Goal: Navigation & Orientation: Find specific page/section

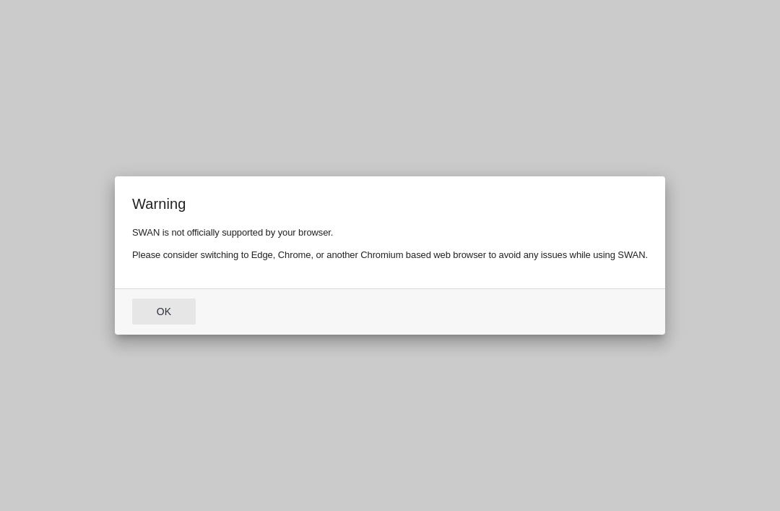
click at [154, 322] on button "Ok" at bounding box center [164, 311] width 64 height 26
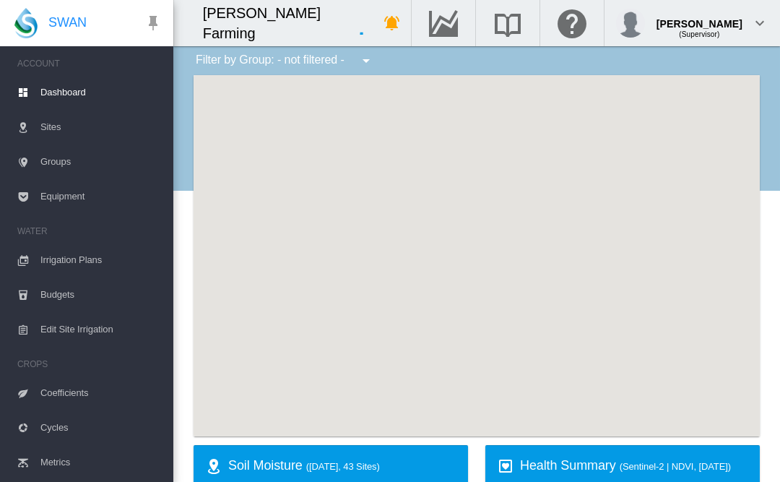
type input "**********"
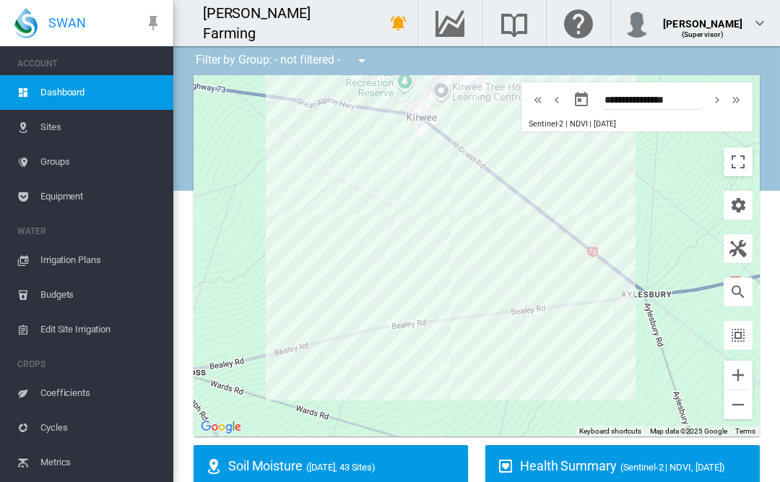
click at [51, 123] on span "Sites" at bounding box center [100, 127] width 121 height 35
click at [52, 133] on span "Sites" at bounding box center [100, 127] width 121 height 35
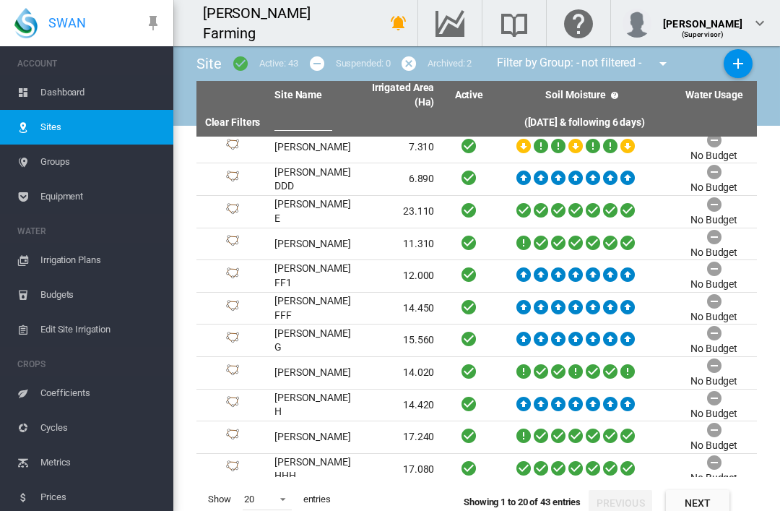
scroll to position [199, 0]
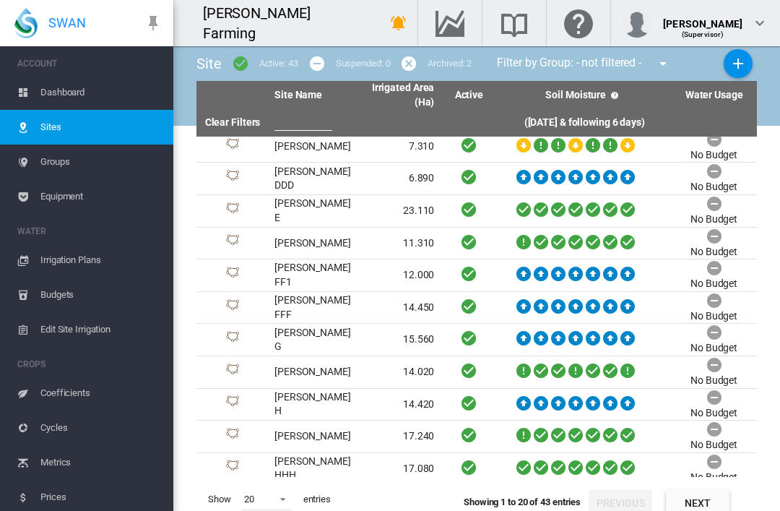
click at [629, 271] on icon at bounding box center [627, 273] width 17 height 18
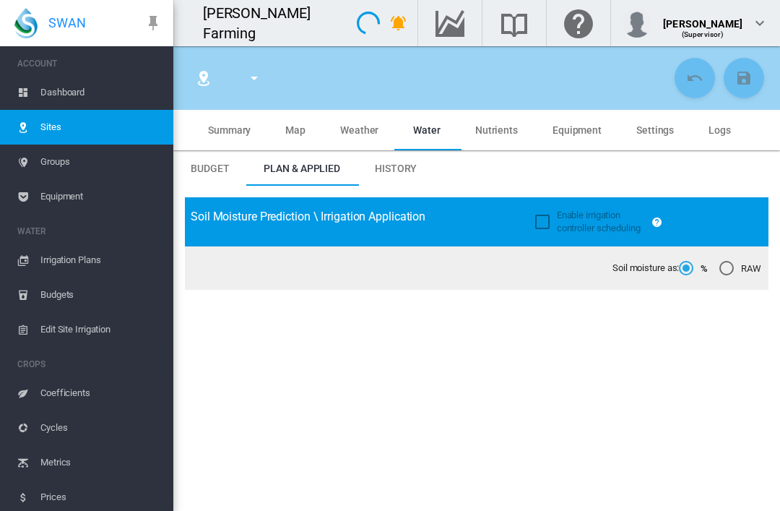
type input "**********"
type input "******"
type input "*********"
type input "***"
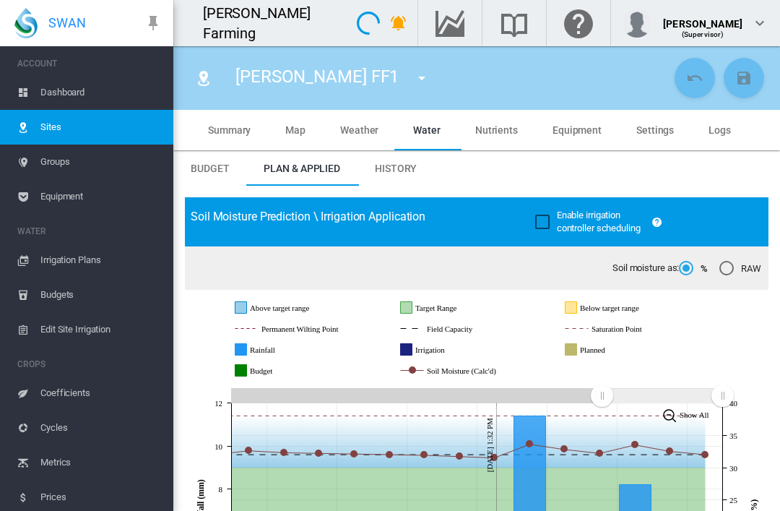
click at [60, 98] on span "Dashboard" at bounding box center [100, 92] width 121 height 35
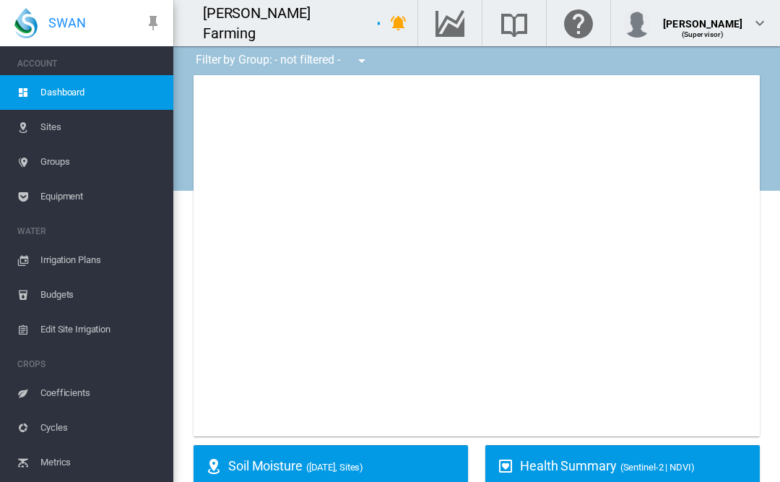
type input "**********"
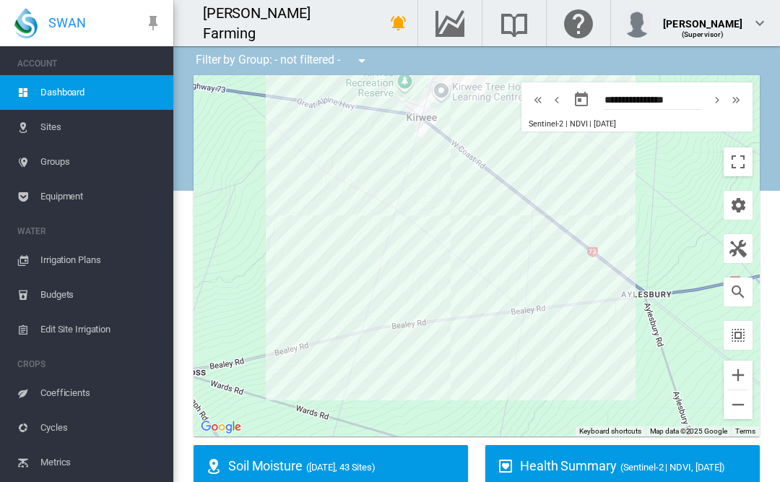
click at [711, 105] on md-icon "icon-chevron-right" at bounding box center [717, 99] width 16 height 17
click at [562, 103] on md-icon "icon-chevron-left" at bounding box center [557, 99] width 16 height 17
click at [558, 104] on md-icon "icon-chevron-left" at bounding box center [557, 99] width 16 height 17
click at [561, 99] on md-icon "icon-chevron-left" at bounding box center [557, 99] width 16 height 17
click at [557, 100] on md-icon "icon-chevron-left" at bounding box center [557, 99] width 16 height 17
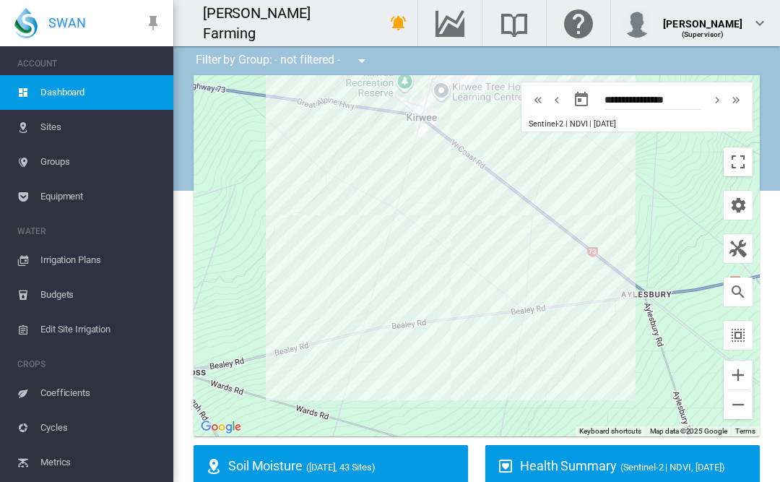
click at [715, 104] on md-icon "icon-chevron-right" at bounding box center [717, 99] width 16 height 17
click at [712, 107] on md-icon "icon-chevron-right" at bounding box center [717, 99] width 16 height 17
click at [714, 102] on md-icon "icon-chevron-right" at bounding box center [717, 99] width 16 height 17
click at [719, 99] on md-icon "icon-chevron-right" at bounding box center [717, 99] width 16 height 17
click at [558, 102] on md-icon "icon-chevron-left" at bounding box center [557, 99] width 16 height 17
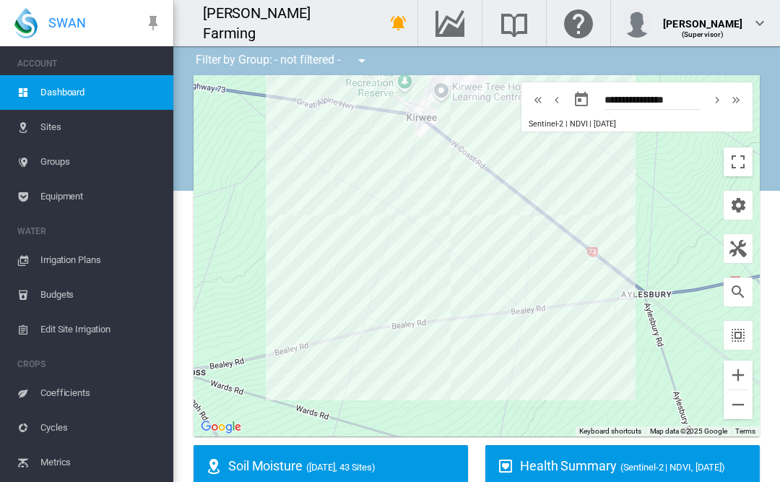
click at [718, 102] on md-icon "icon-chevron-right" at bounding box center [717, 99] width 16 height 17
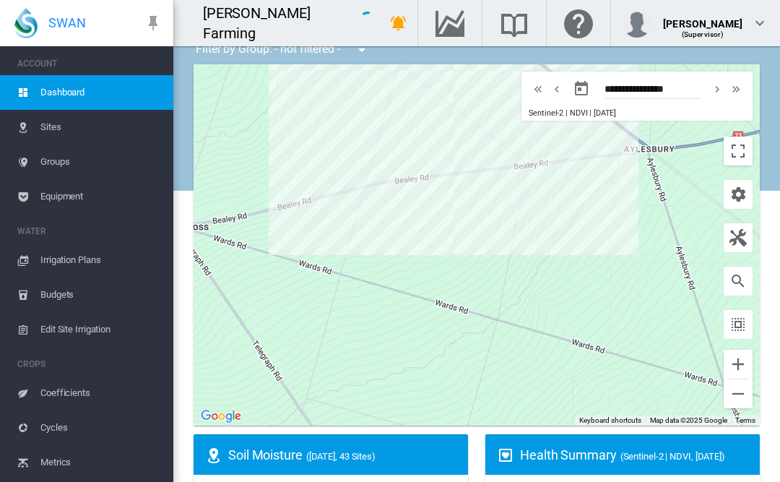
scroll to position [9, 0]
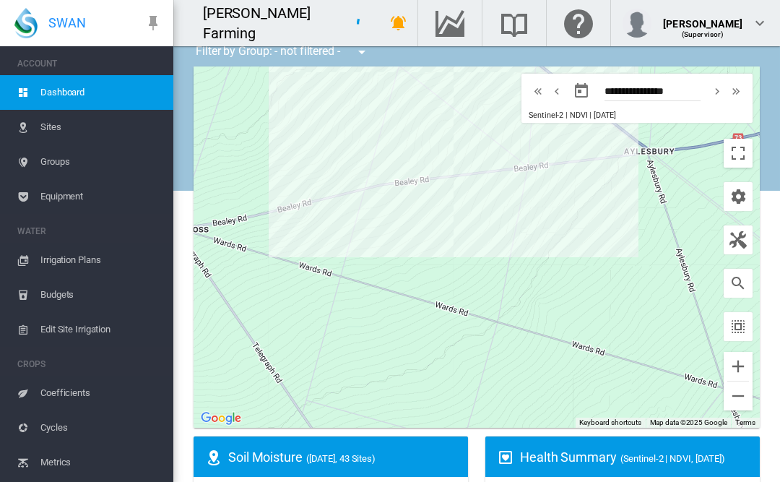
click at [717, 93] on md-icon "icon-chevron-right" at bounding box center [717, 90] width 16 height 17
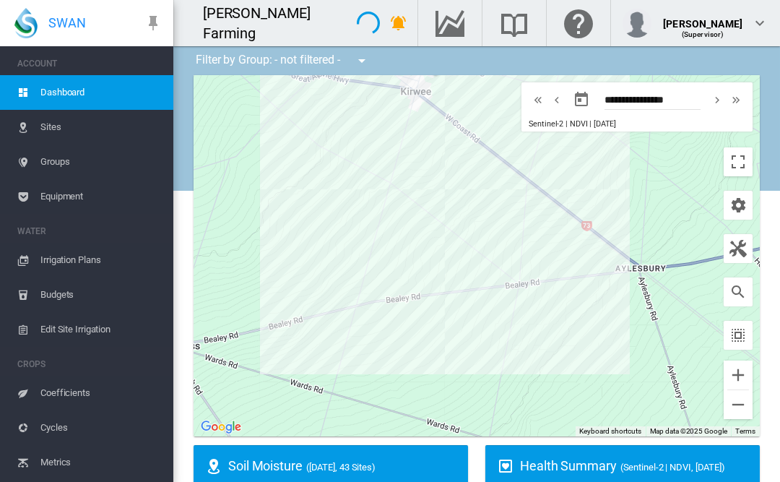
scroll to position [0, 0]
click at [717, 105] on md-icon "icon-chevron-right" at bounding box center [717, 99] width 16 height 17
click at [714, 105] on md-icon "icon-chevron-right" at bounding box center [717, 99] width 16 height 17
click at [717, 108] on md-icon "icon-chevron-right" at bounding box center [717, 99] width 16 height 17
click at [717, 100] on md-icon "icon-chevron-right" at bounding box center [717, 99] width 16 height 17
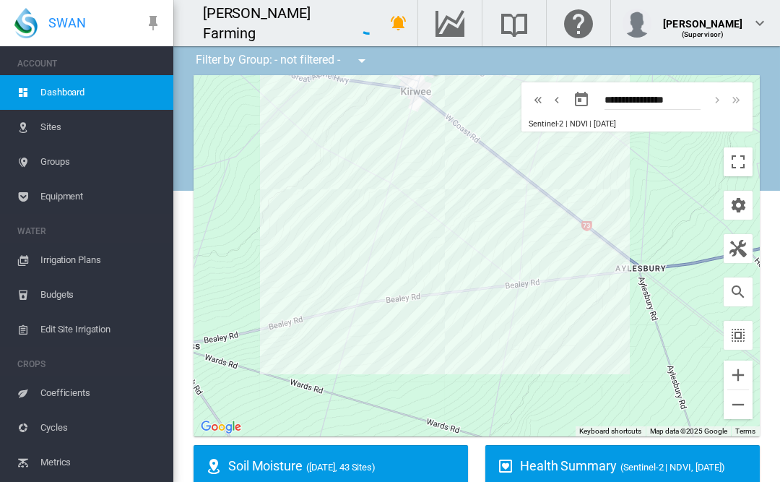
click at [556, 98] on md-icon "icon-chevron-left" at bounding box center [557, 99] width 16 height 17
click at [555, 101] on md-icon "icon-chevron-left" at bounding box center [557, 99] width 16 height 17
click at [564, 99] on md-icon "icon-chevron-left" at bounding box center [557, 99] width 16 height 17
click at [567, 103] on button "button" at bounding box center [581, 99] width 29 height 29
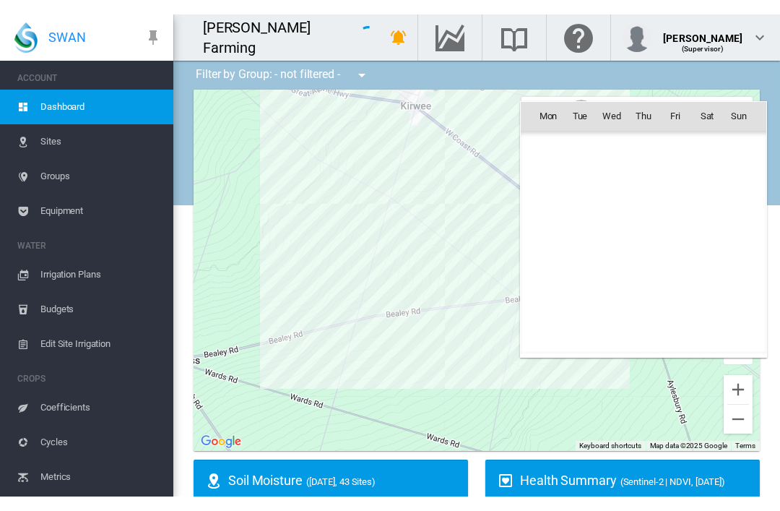
scroll to position [334587, 0]
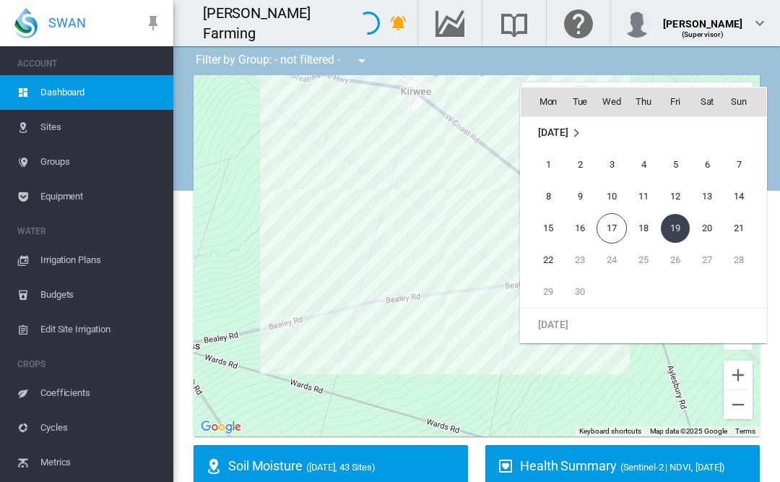
click at [543, 264] on span "22" at bounding box center [548, 260] width 29 height 29
type input "**********"
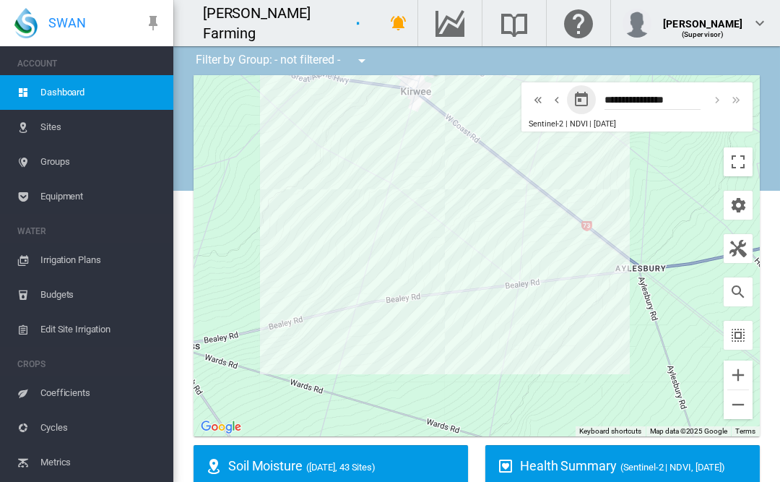
click at [59, 196] on span "Equipment" at bounding box center [100, 196] width 121 height 35
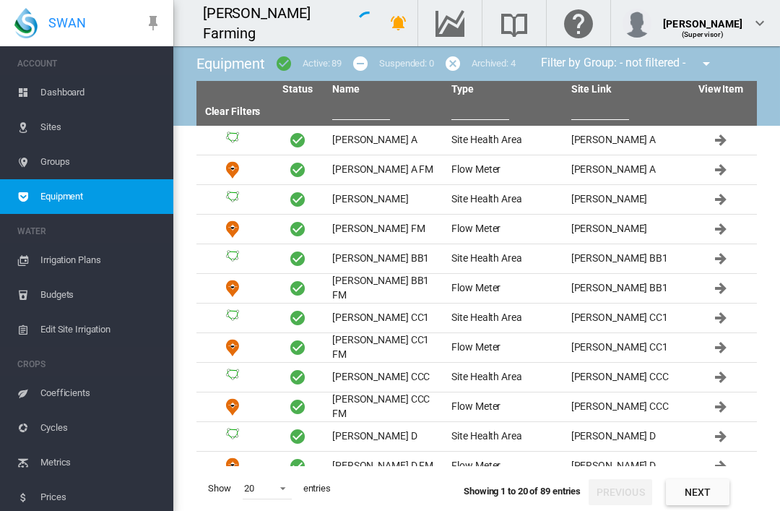
click at [63, 160] on span "Groups" at bounding box center [100, 161] width 121 height 35
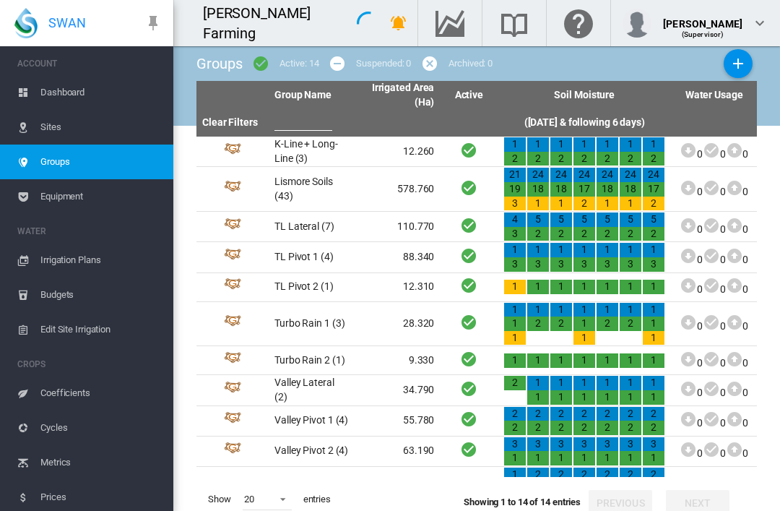
click at [69, 259] on span "Irrigation Plans" at bounding box center [100, 260] width 121 height 35
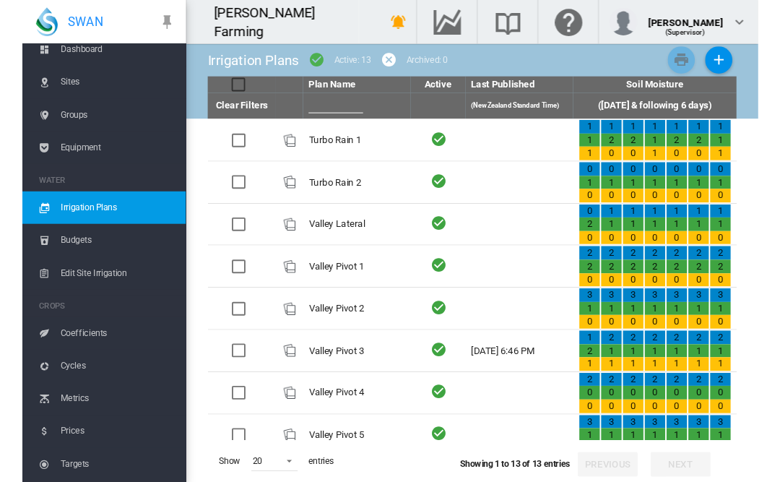
scroll to position [177, 0]
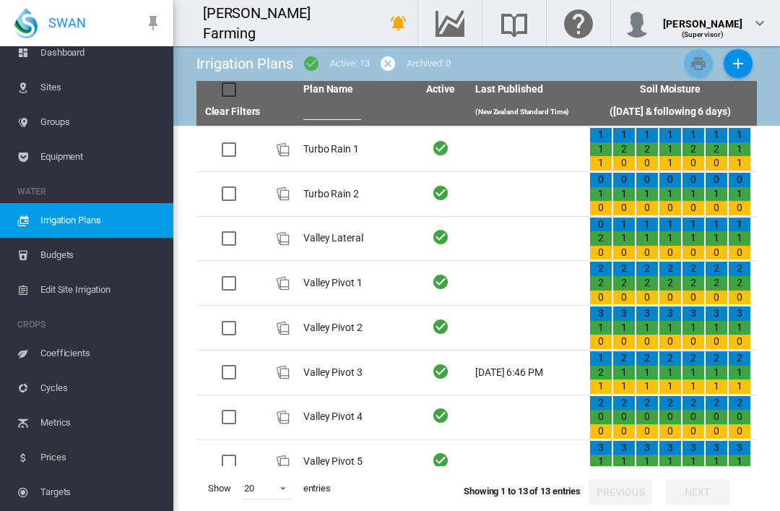
click at [605, 379] on div "1" at bounding box center [601, 386] width 22 height 14
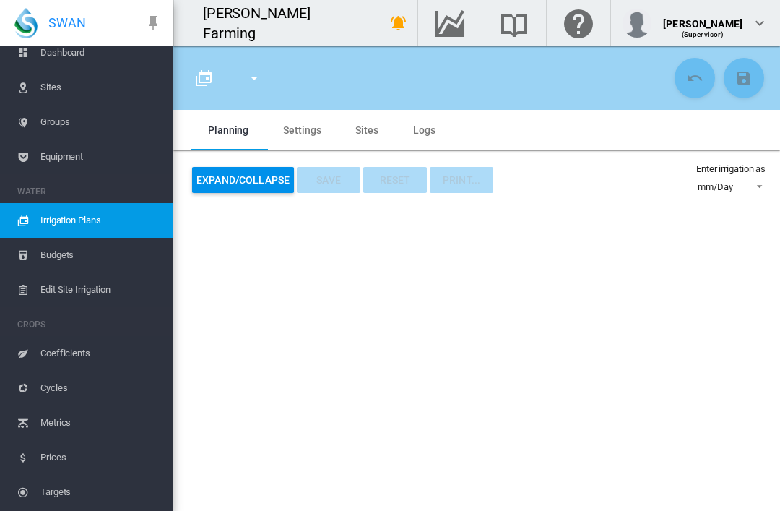
click at [90, 53] on span "Dashboard" at bounding box center [100, 52] width 121 height 35
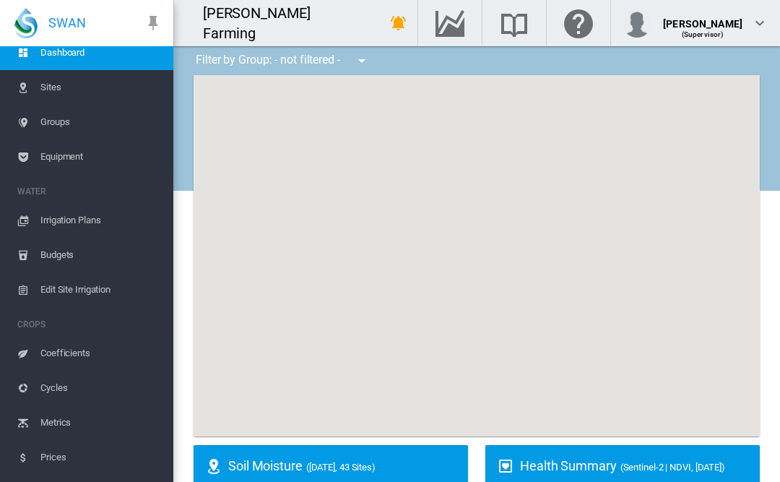
type input "**********"
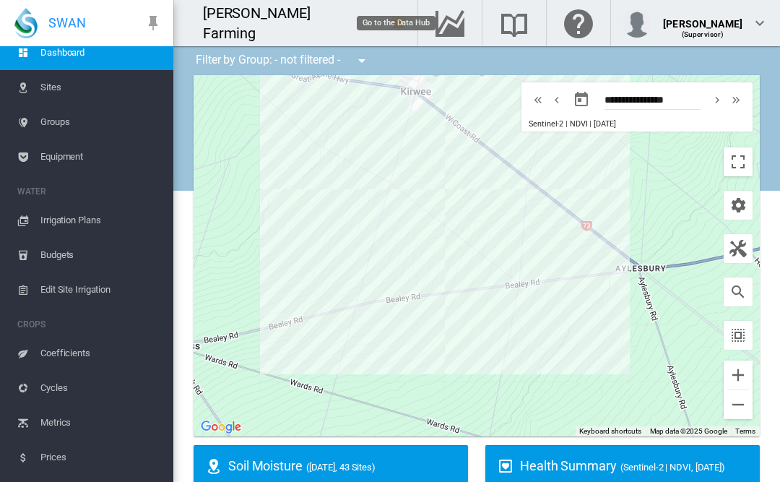
click at [467, 32] on md-icon "Go to the Data Hub" at bounding box center [450, 22] width 35 height 17
click at [749, 32] on div "[PERSON_NAME] (Supervisor)" at bounding box center [696, 23] width 146 height 29
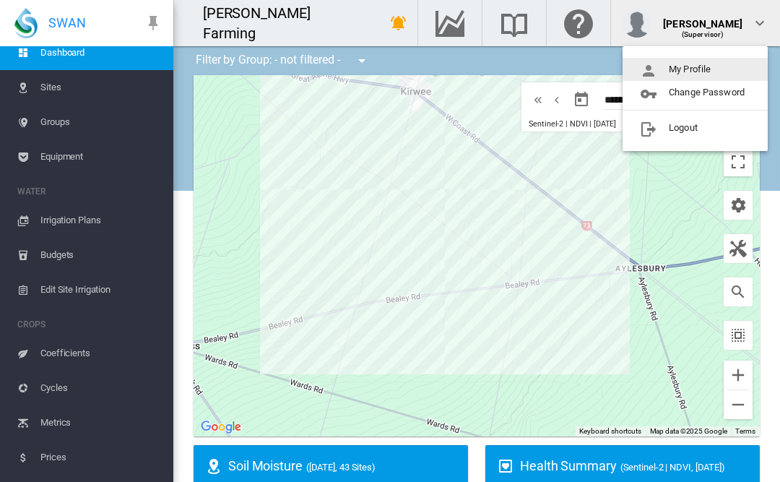
click at [462, 22] on md-backdrop at bounding box center [390, 241] width 780 height 482
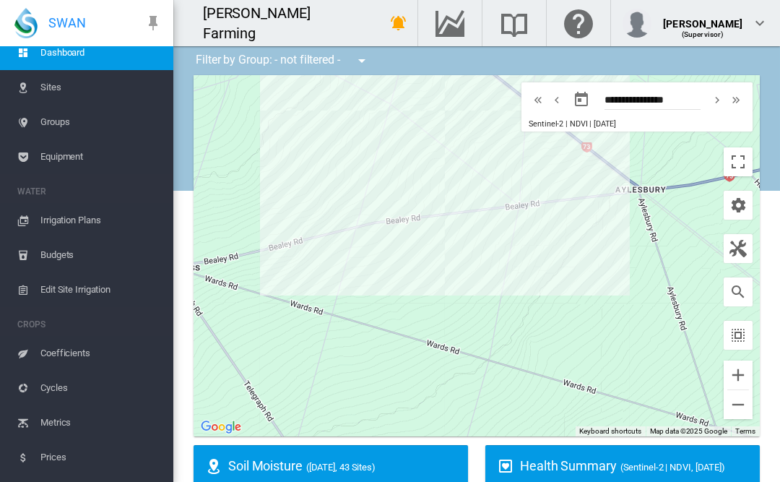
click at [740, 456] on div "Health Summary (Sentinel-2 | NDVI, [DATE])" at bounding box center [634, 465] width 228 height 18
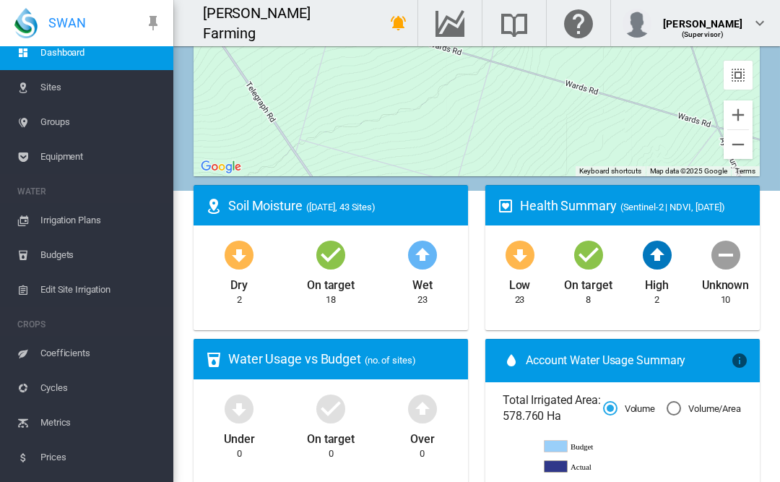
scroll to position [259, 0]
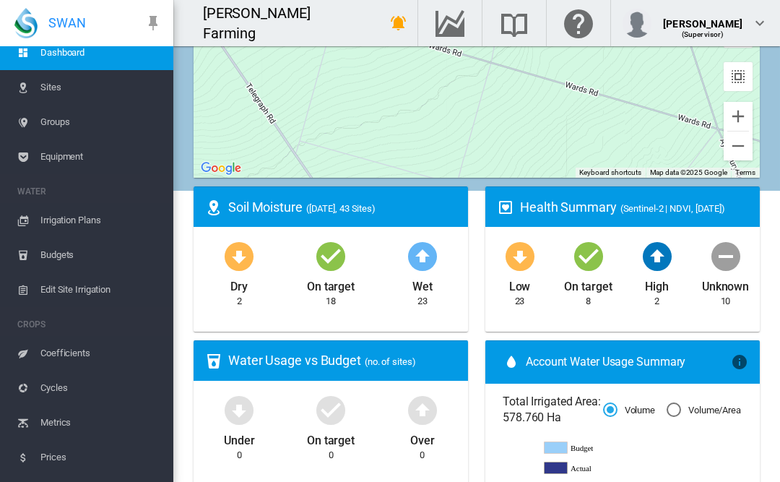
click at [517, 256] on md-icon "icon-arrow-down-bold-circle" at bounding box center [520, 255] width 35 height 35
click at [589, 204] on div "Health Summary (Sentinel-2 | NDVI, [DATE])" at bounding box center [634, 207] width 228 height 18
